Goal: Task Accomplishment & Management: Use online tool/utility

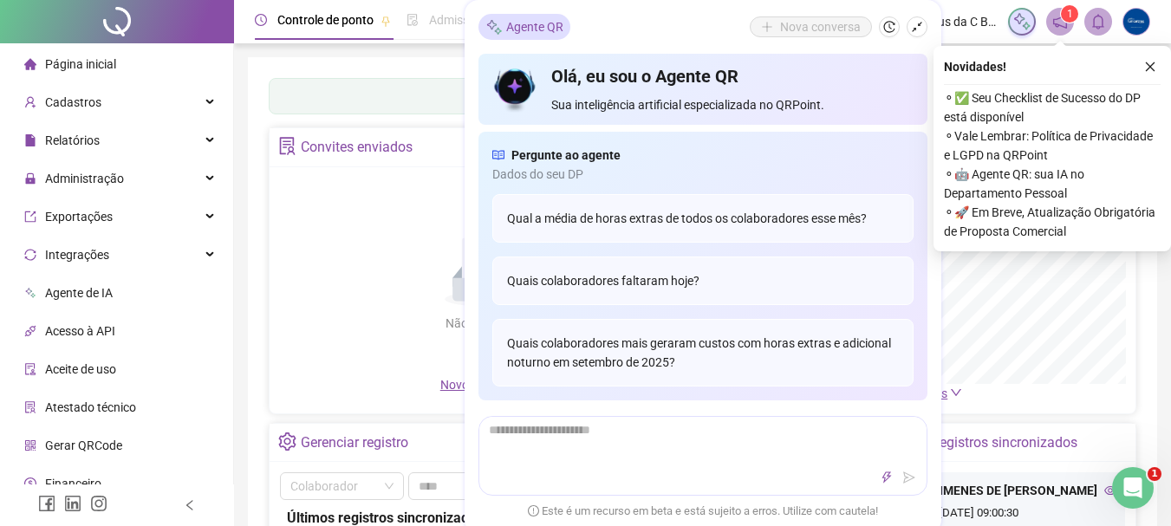
click at [344, 157] on div "Convites enviados" at bounding box center [357, 147] width 112 height 29
click at [143, 152] on div "Relatórios" at bounding box center [116, 140] width 226 height 35
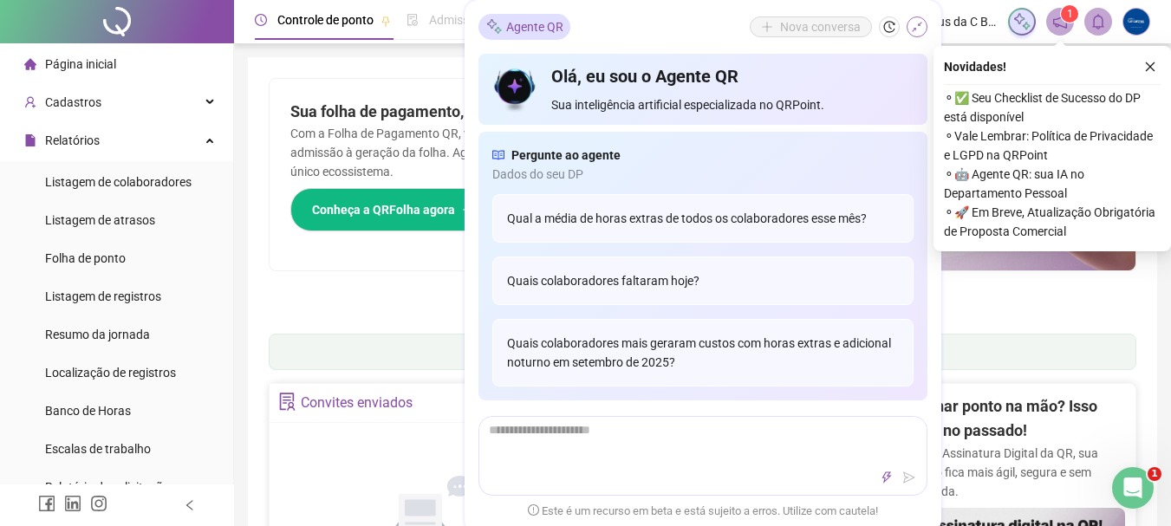
click at [920, 29] on icon "shrink" at bounding box center [917, 27] width 12 height 12
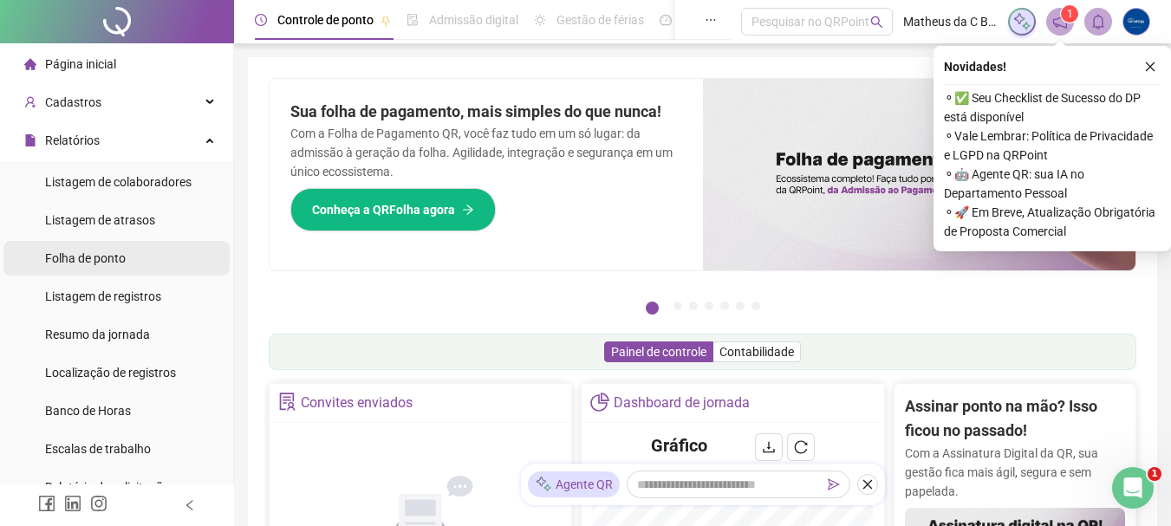
click at [127, 258] on li "Folha de ponto" at bounding box center [116, 258] width 226 height 35
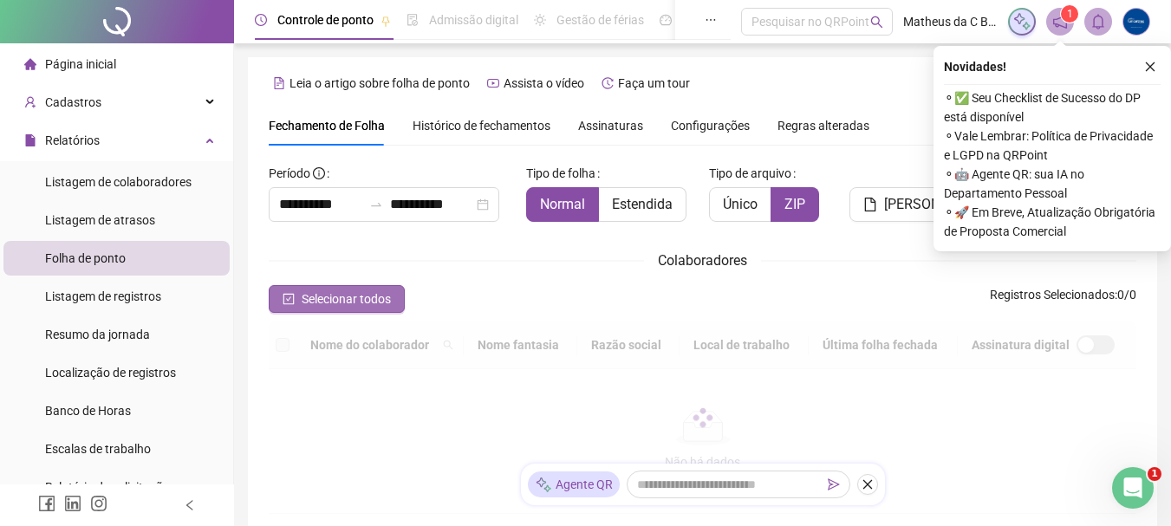
scroll to position [92, 0]
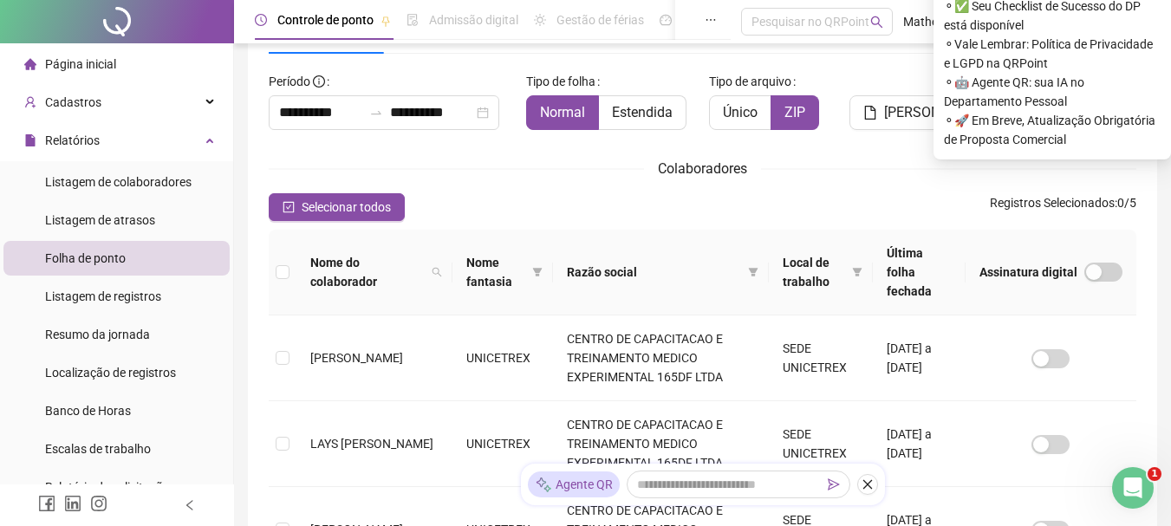
click at [910, 88] on div "[PERSON_NAME]" at bounding box center [920, 99] width 140 height 62
click at [1040, 175] on div "Colaboradores" at bounding box center [703, 169] width 868 height 22
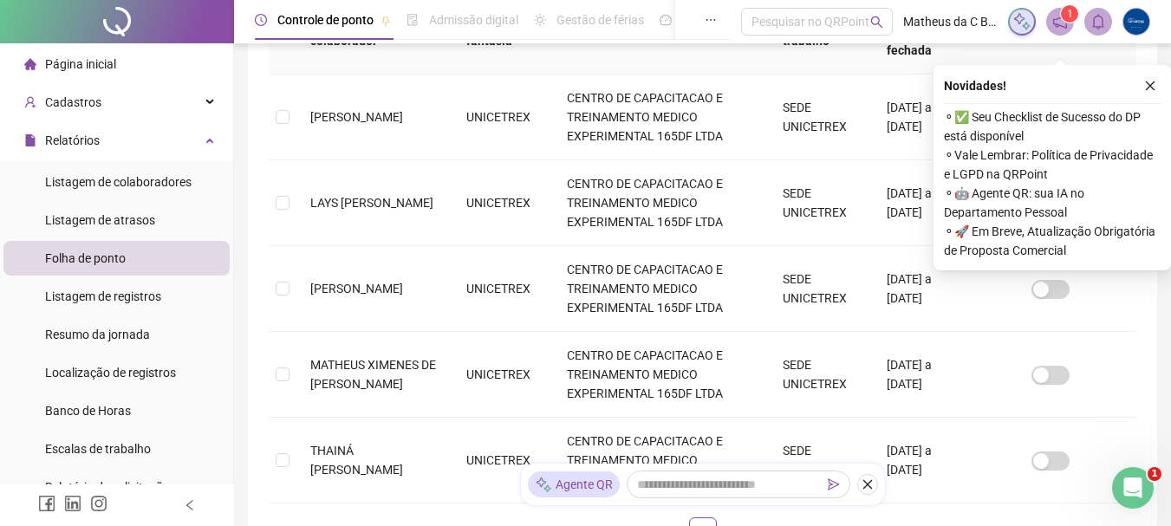
scroll to position [352, 0]
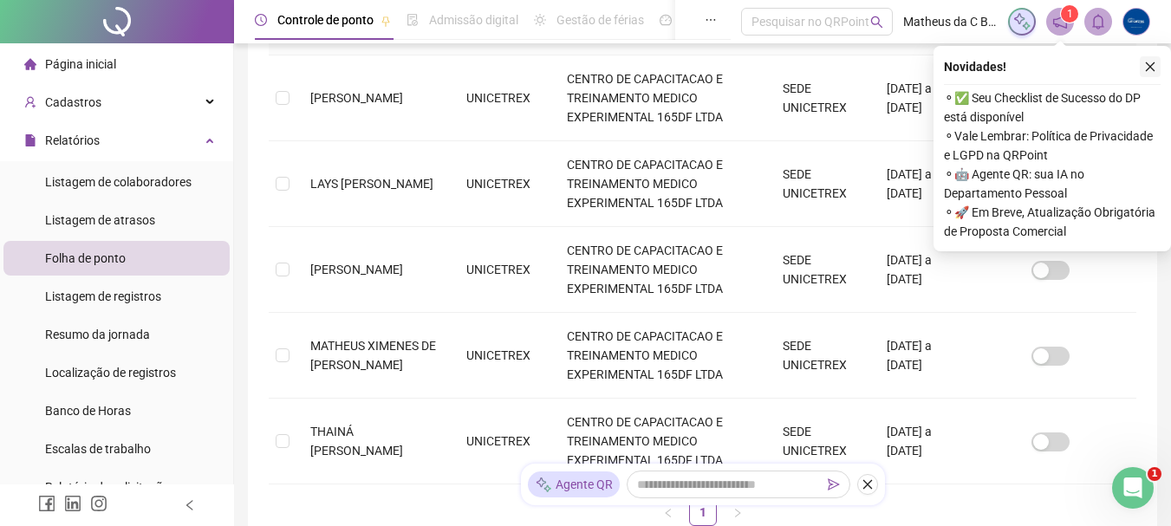
click at [1154, 69] on icon "close" at bounding box center [1150, 67] width 12 height 12
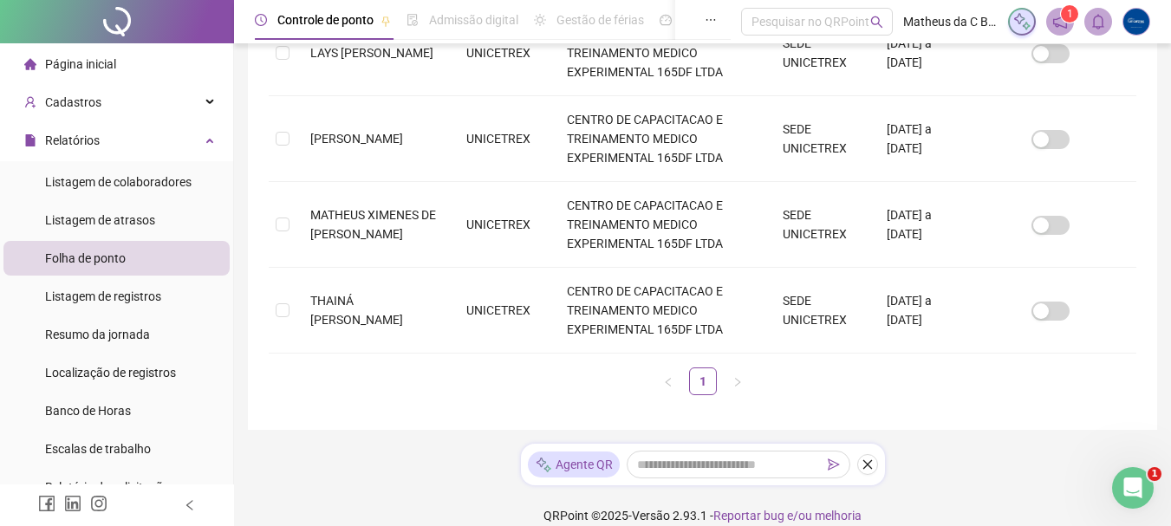
scroll to position [484, 0]
click at [295, 294] on td at bounding box center [283, 310] width 28 height 86
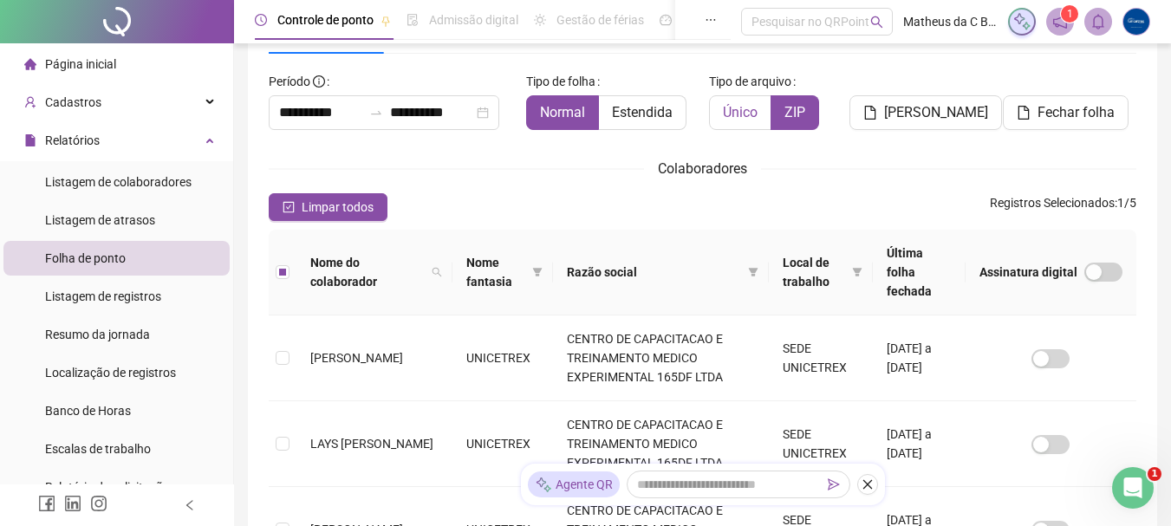
click at [743, 108] on span "Único" at bounding box center [740, 112] width 35 height 16
click at [955, 102] on span "[PERSON_NAME]" at bounding box center [936, 112] width 104 height 21
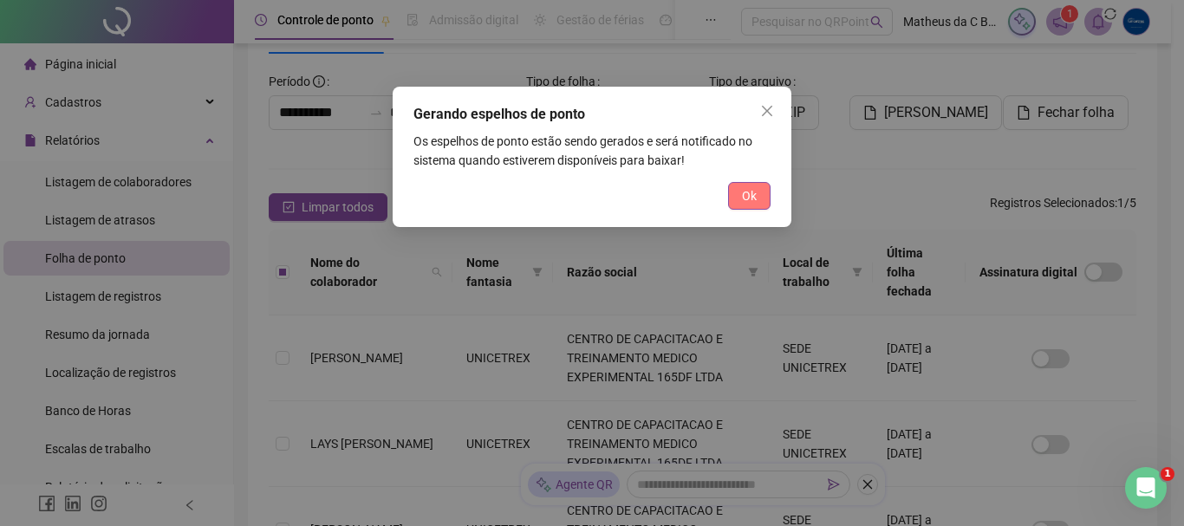
click at [757, 183] on div "Gerando espelhos de ponto Os espelhos de ponto estão sendo gerados e será notif…" at bounding box center [592, 157] width 399 height 140
click at [756, 188] on span "Ok" at bounding box center [749, 195] width 15 height 19
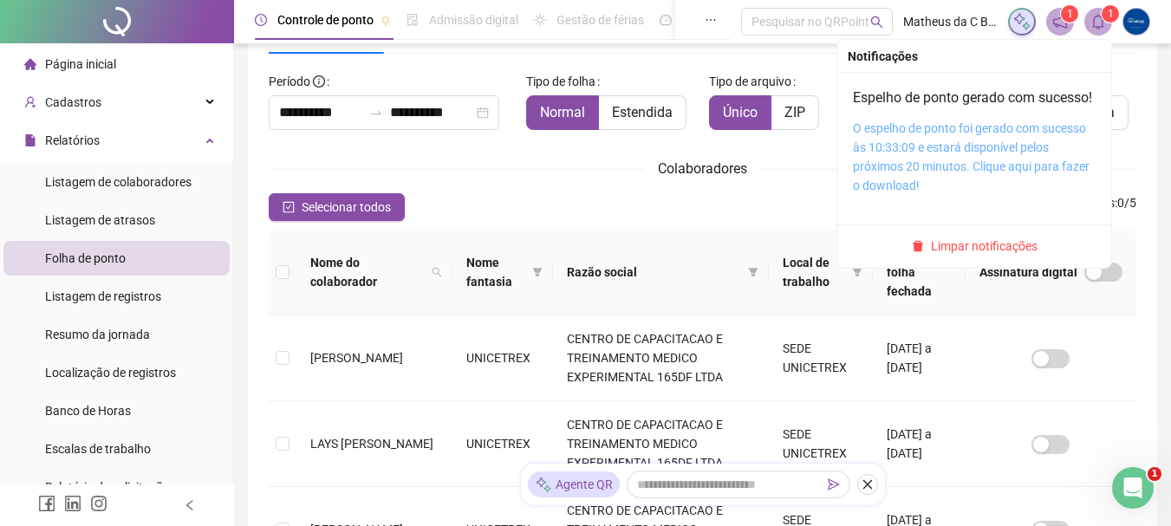
click at [970, 163] on link "O espelho de ponto foi gerado com sucesso às 10:33:09 e estará disponível pelos…" at bounding box center [971, 156] width 237 height 71
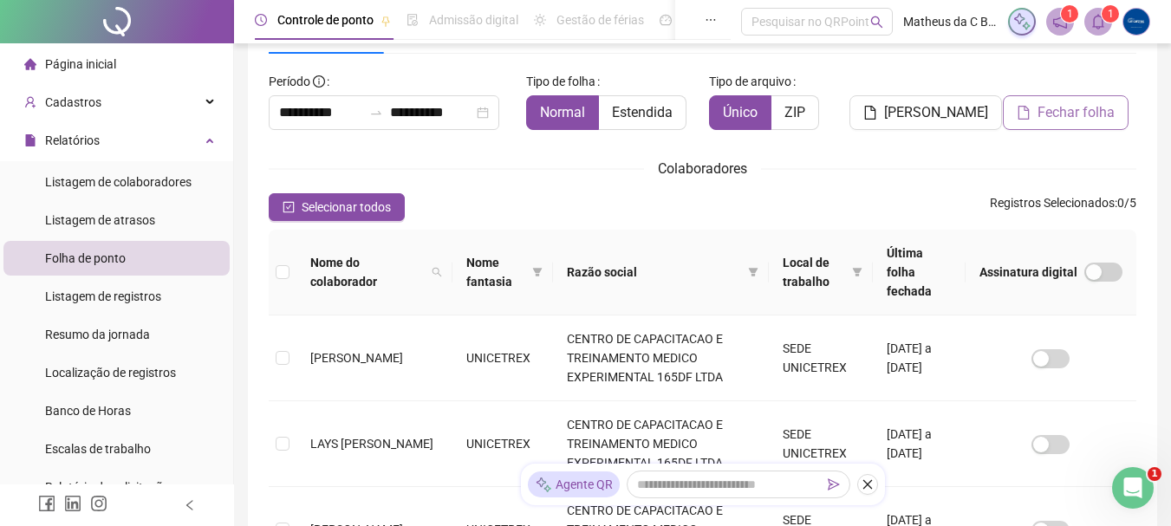
click at [1034, 109] on button "Fechar folha" at bounding box center [1066, 112] width 126 height 35
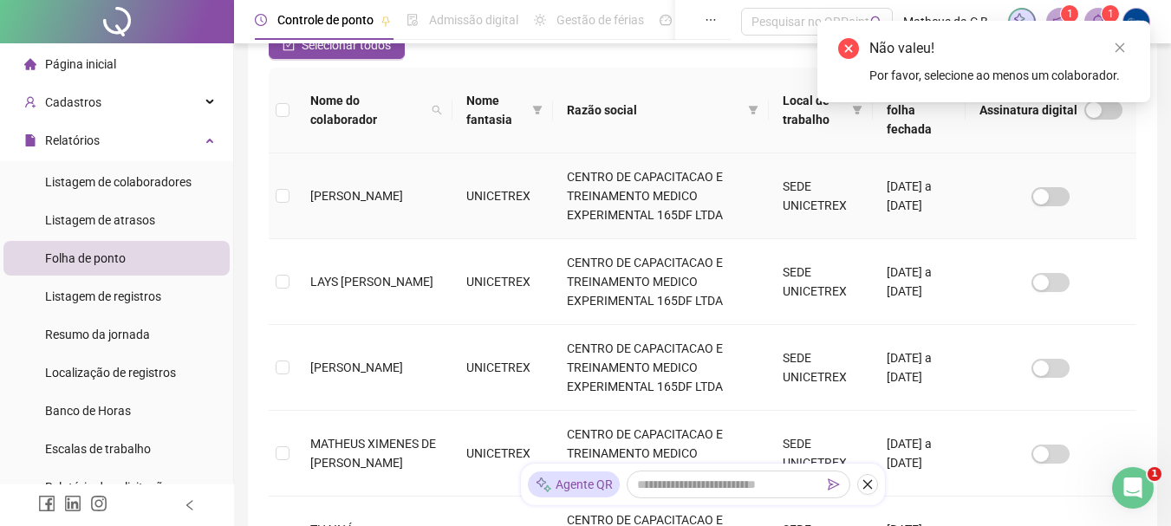
scroll to position [484, 0]
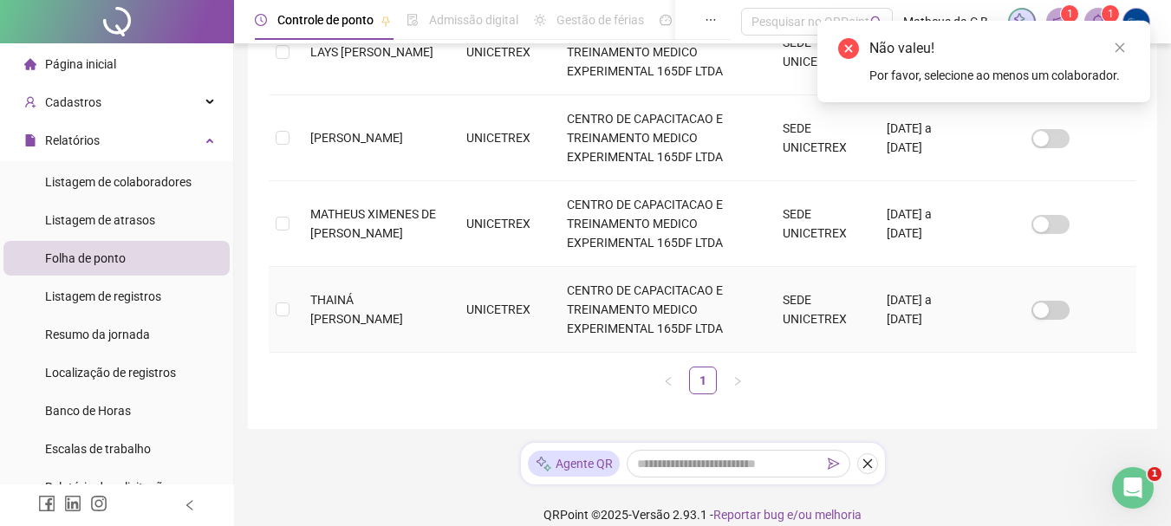
click at [325, 299] on span "THAINÁ [PERSON_NAME]" at bounding box center [356, 309] width 93 height 33
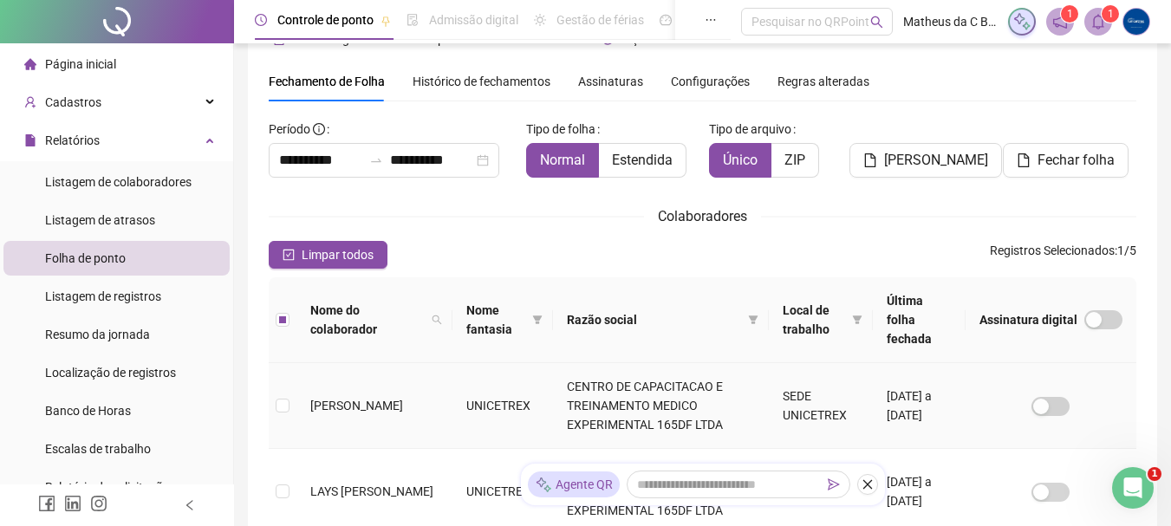
scroll to position [0, 0]
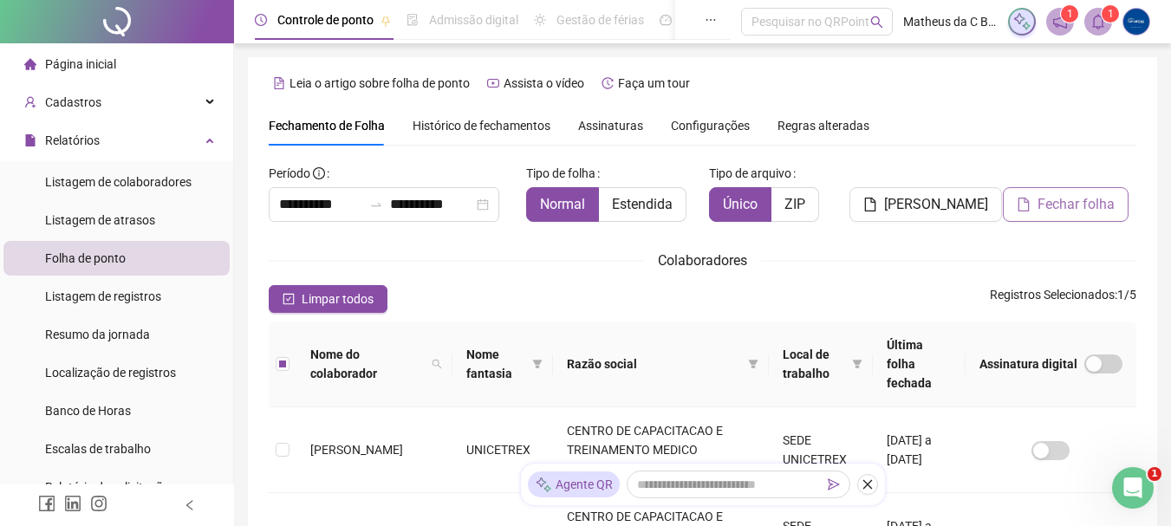
click at [1064, 213] on span "Fechar folha" at bounding box center [1076, 204] width 77 height 21
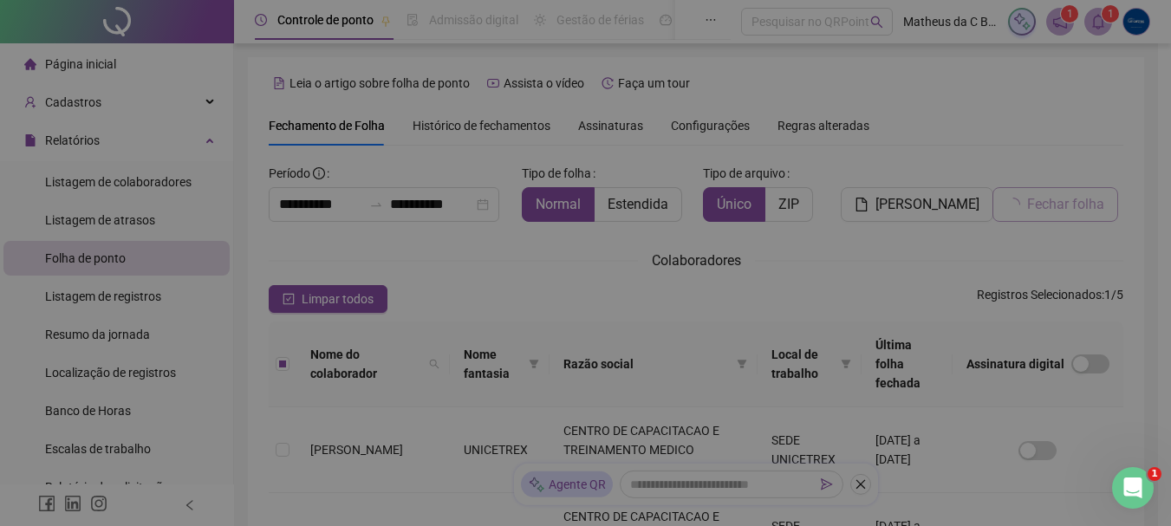
scroll to position [92, 0]
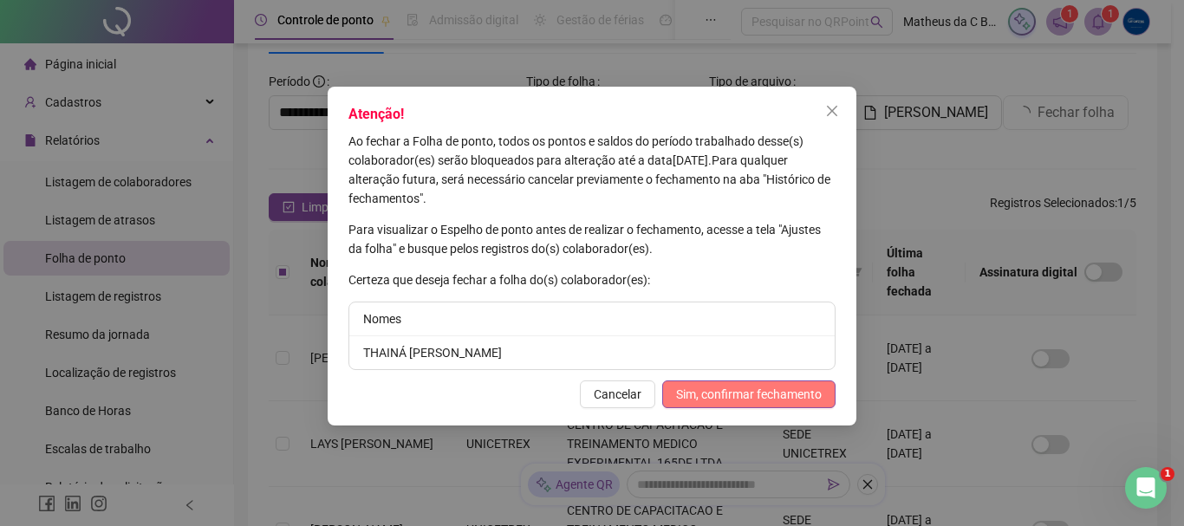
click at [742, 384] on button "Sim, confirmar fechamento" at bounding box center [748, 395] width 173 height 28
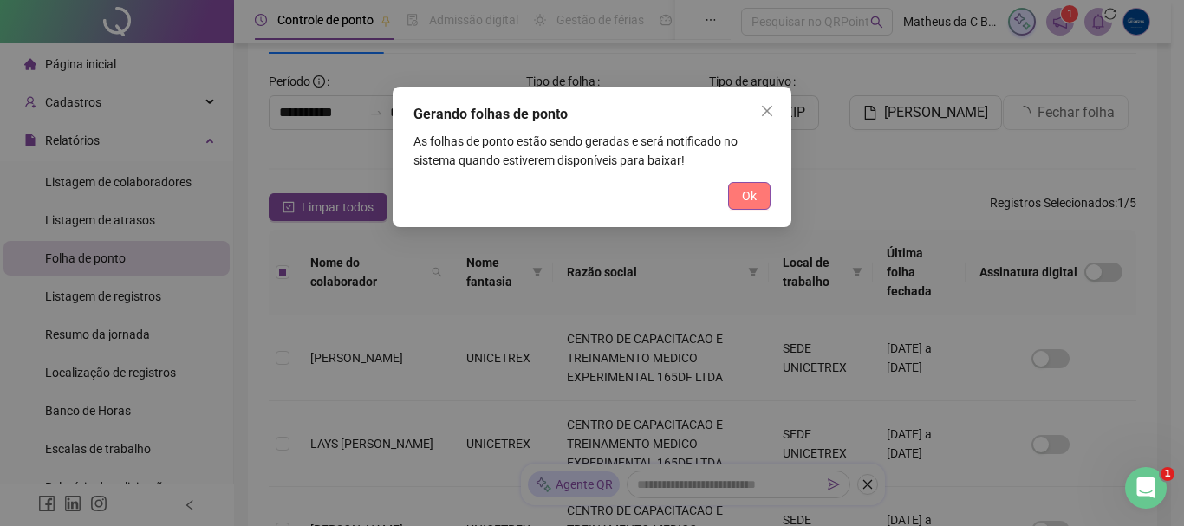
click at [760, 204] on button "Ok" at bounding box center [749, 196] width 42 height 28
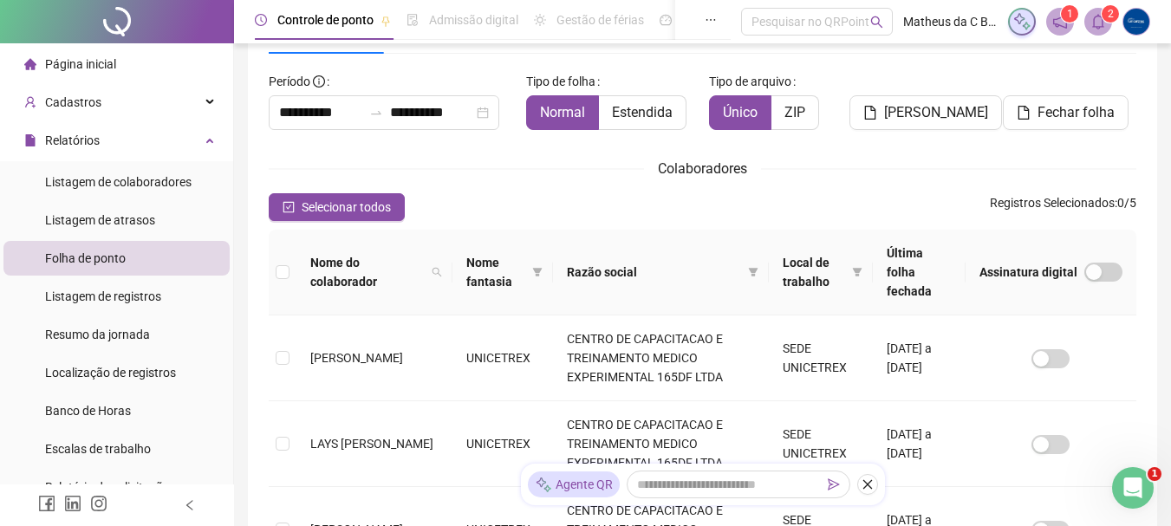
click at [1091, 29] on span at bounding box center [1099, 22] width 28 height 28
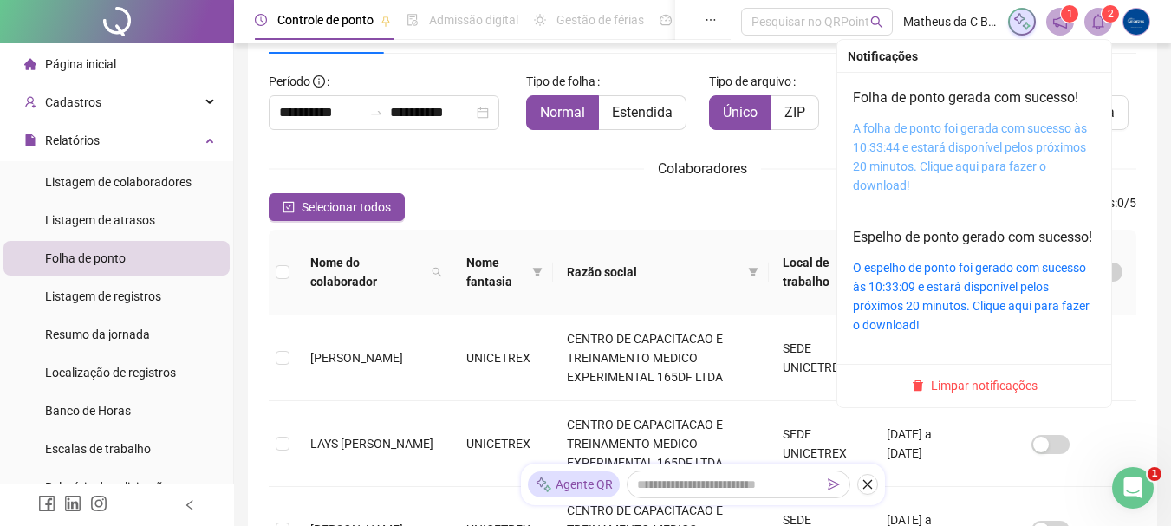
click at [1027, 132] on link "A folha de ponto foi gerada com sucesso às 10:33:44 e estará disponível pelos p…" at bounding box center [970, 156] width 234 height 71
